Goal: Task Accomplishment & Management: Manage account settings

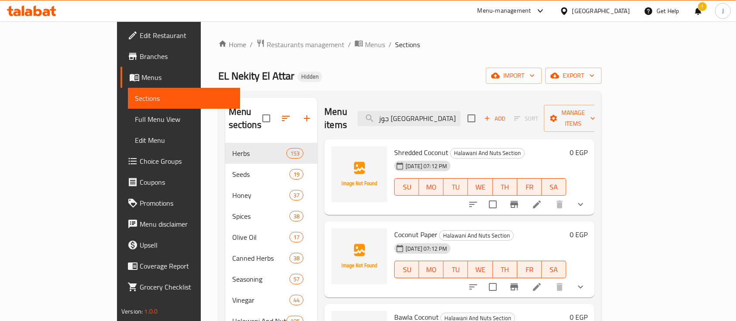
click at [461, 114] on input "جوز هند" at bounding box center [409, 118] width 103 height 15
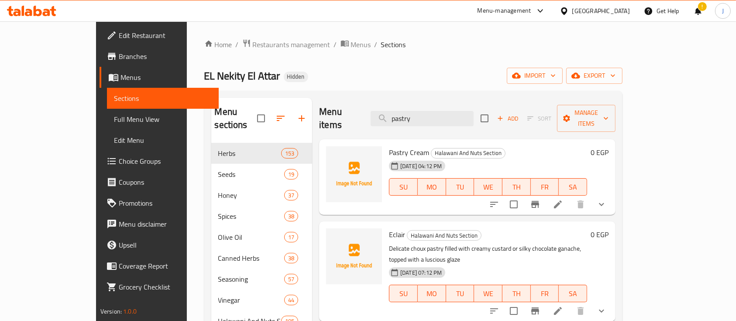
click at [454, 103] on div "Menu items pastry Add Sort Manage items" at bounding box center [467, 118] width 296 height 41
click at [457, 111] on input "pastry" at bounding box center [422, 118] width 103 height 15
paste input "Chantilly"
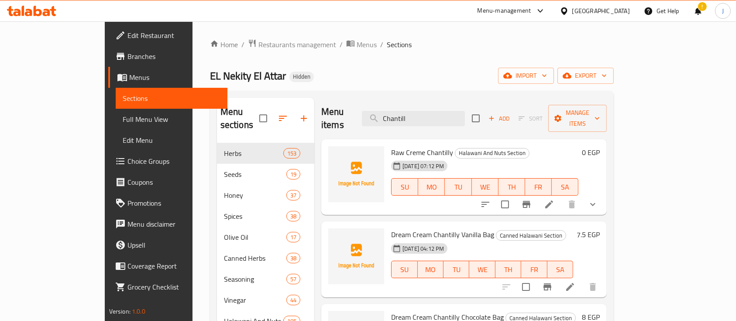
type input "Chantill"
click at [554, 199] on icon at bounding box center [549, 204] width 10 height 10
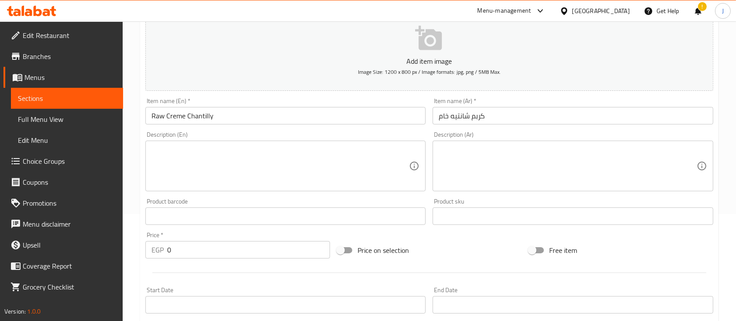
scroll to position [116, 0]
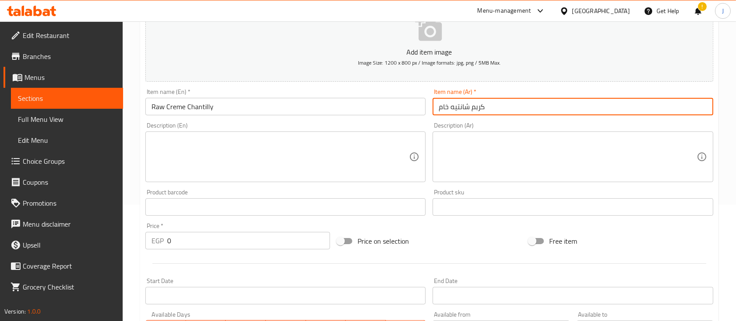
drag, startPoint x: 451, startPoint y: 107, endPoint x: 506, endPoint y: 105, distance: 55.9
click at [506, 105] on input "كربم شانتيه خام" at bounding box center [573, 106] width 280 height 17
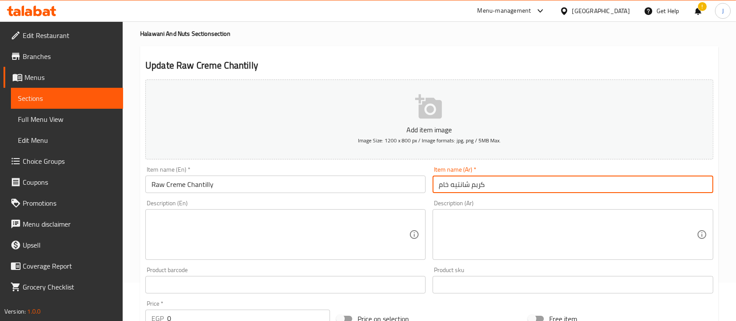
scroll to position [0, 0]
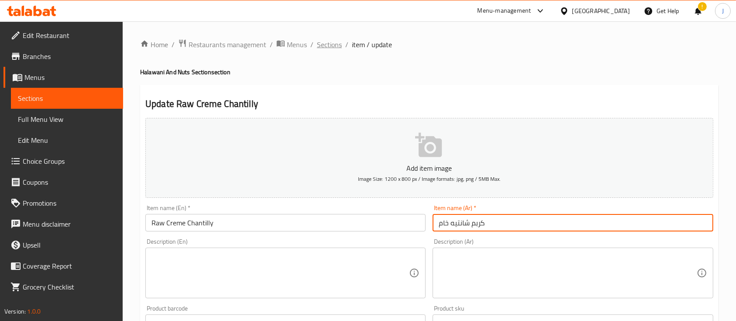
click at [331, 49] on span "Sections" at bounding box center [329, 44] width 25 height 10
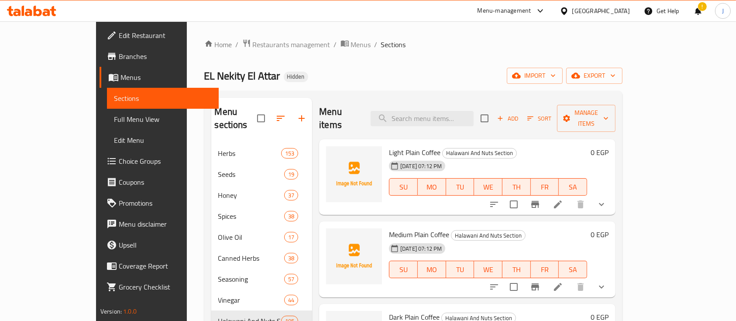
click at [418, 102] on div "Menu items Add Sort Manage items" at bounding box center [467, 118] width 296 height 41
click at [426, 111] on input "search" at bounding box center [422, 118] width 103 height 15
paste input "كربم شانتيه"
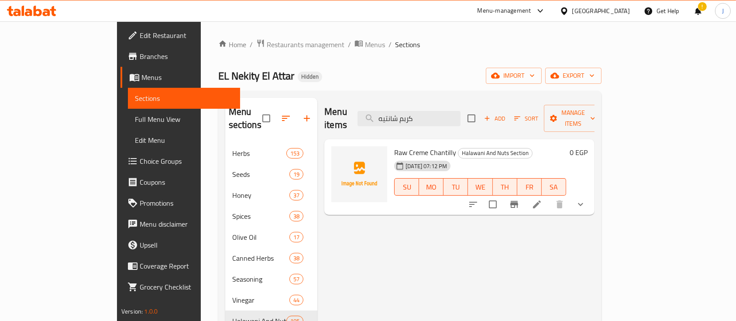
type input "كربم شانتيه"
click at [412, 146] on span "Raw Creme Chantilly" at bounding box center [425, 152] width 62 height 13
copy h6 "Raw Creme Chantilly"
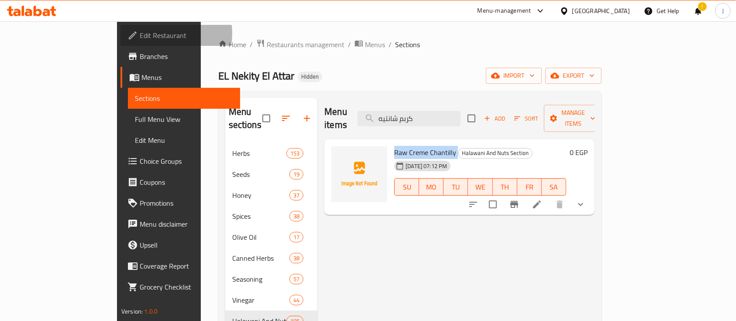
click at [140, 34] on span "Edit Restaurant" at bounding box center [186, 35] width 93 height 10
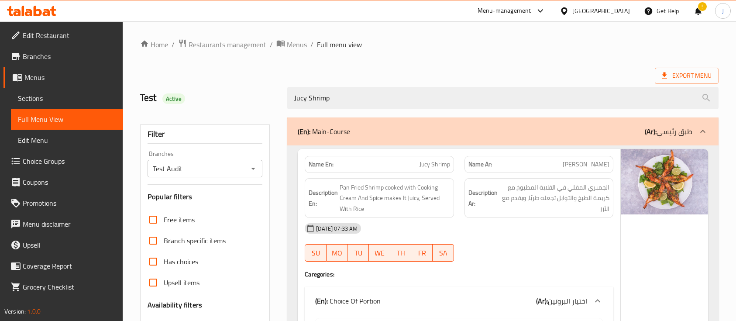
scroll to position [1278, 0]
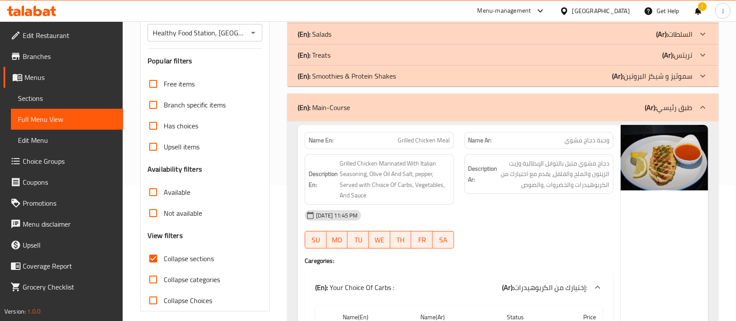
scroll to position [3, 0]
